Goal: Task Accomplishment & Management: Manage account settings

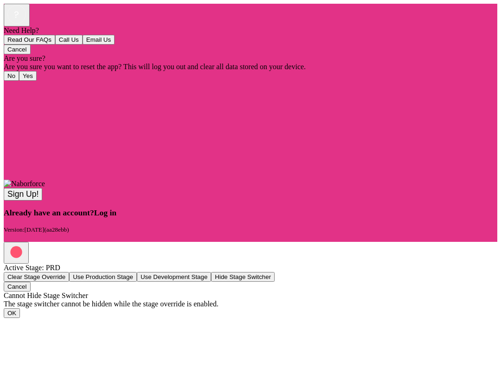
click at [117, 217] on span "Log in" at bounding box center [105, 212] width 22 height 9
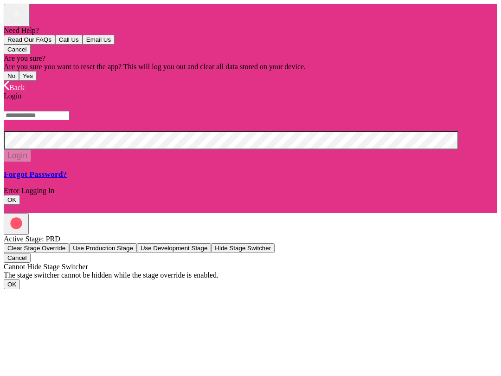
click at [70, 120] on input "text" at bounding box center [37, 115] width 66 height 9
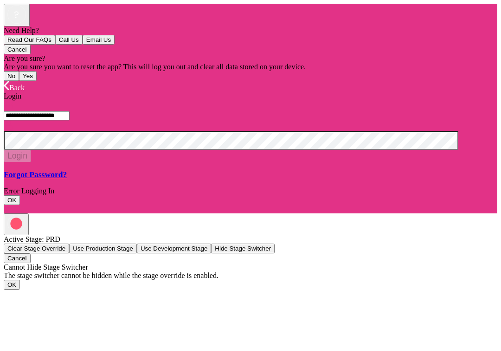
type input "**********"
click at [31, 162] on button "Login" at bounding box center [17, 156] width 27 height 13
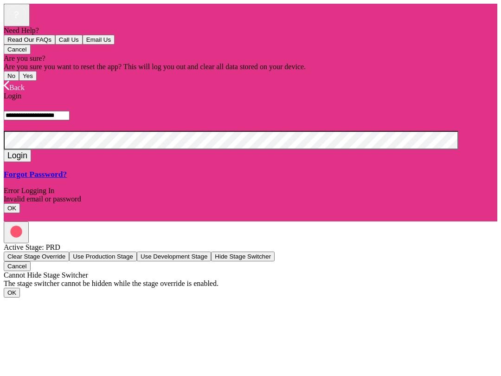
click at [20, 208] on button "OK" at bounding box center [12, 208] width 16 height 10
click at [263, 179] on div "Forgot Password?" at bounding box center [251, 174] width 494 height 10
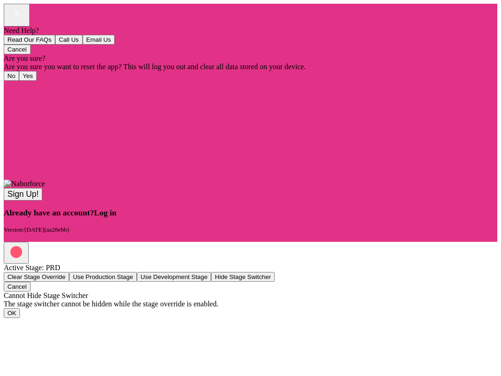
click at [117, 217] on span "Log in" at bounding box center [105, 212] width 22 height 9
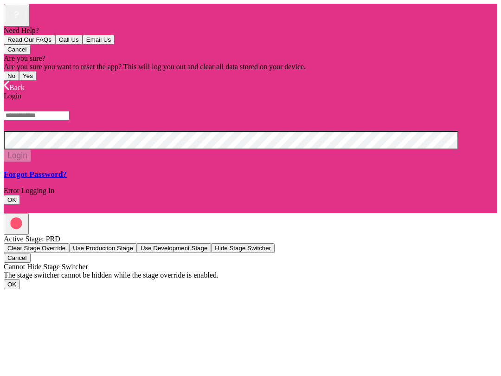
click at [70, 120] on input "text" at bounding box center [37, 115] width 66 height 9
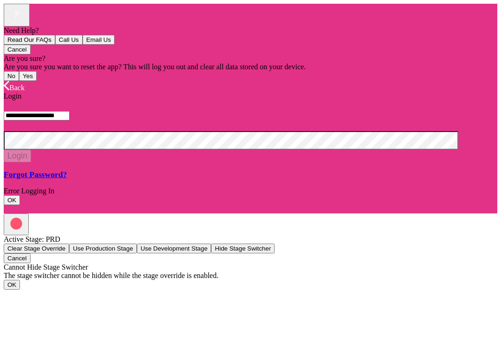
type input "**********"
click at [31, 162] on button "Login" at bounding box center [17, 156] width 27 height 13
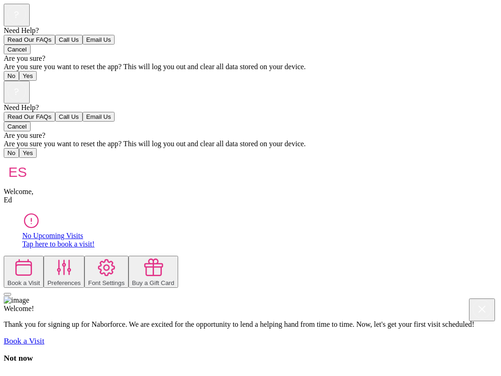
click at [473, 300] on rect at bounding box center [482, 309] width 18 height 18
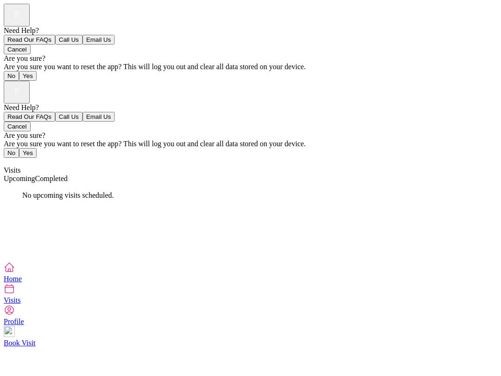
click at [68, 175] on span "Completed" at bounding box center [51, 179] width 33 height 8
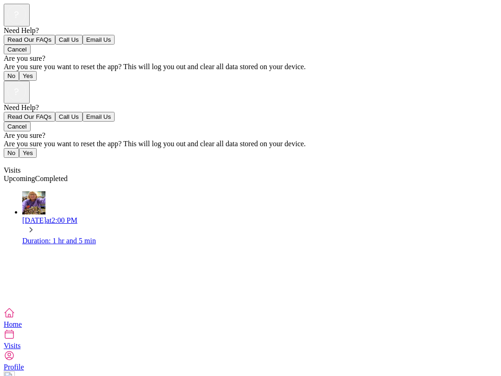
click at [15, 357] on icon at bounding box center [9, 355] width 11 height 11
